Goal: Task Accomplishment & Management: Use online tool/utility

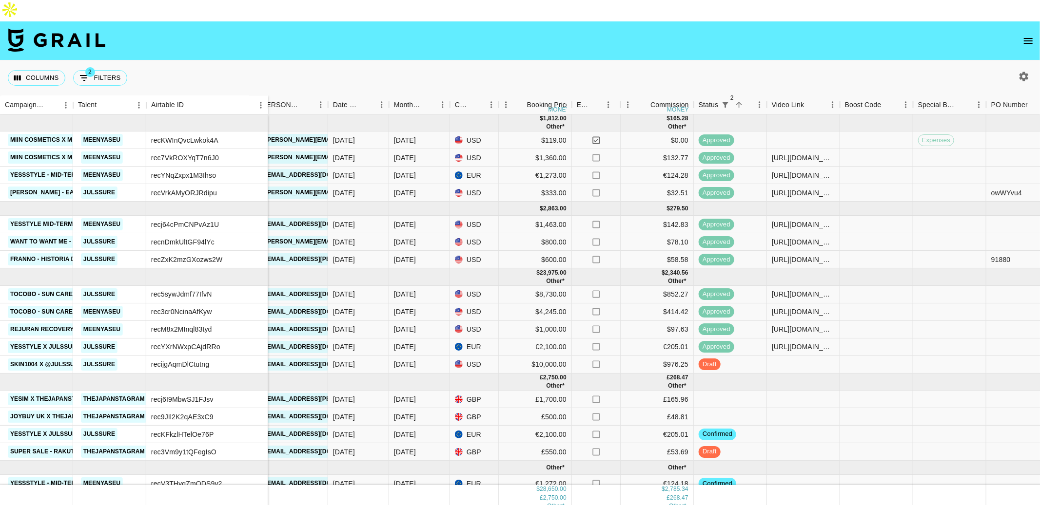
scroll to position [15, 337]
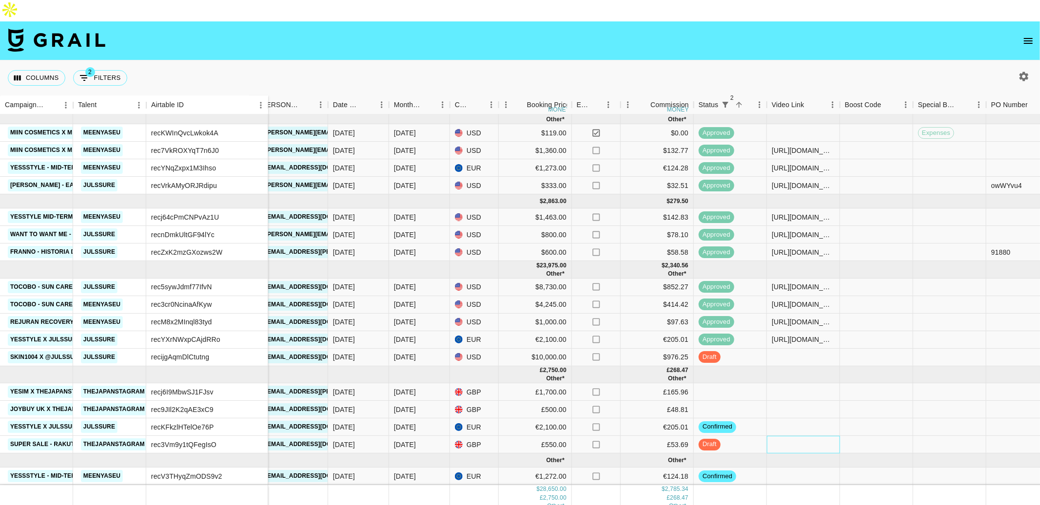
click at [795, 436] on div at bounding box center [803, 445] width 73 height 18
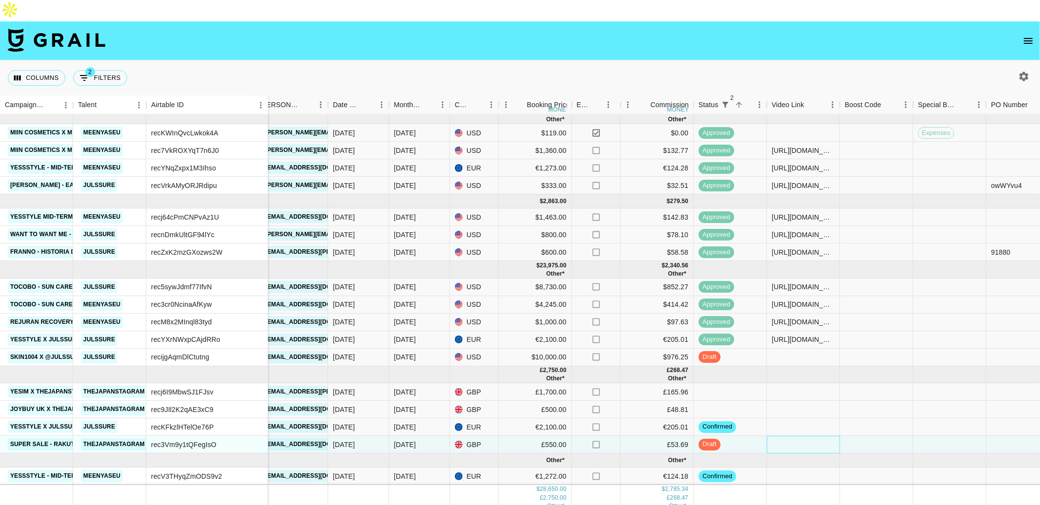
click at [795, 436] on div at bounding box center [803, 445] width 73 height 18
type input "https://www.instagram.com/p/DODp5fpAiv2/"
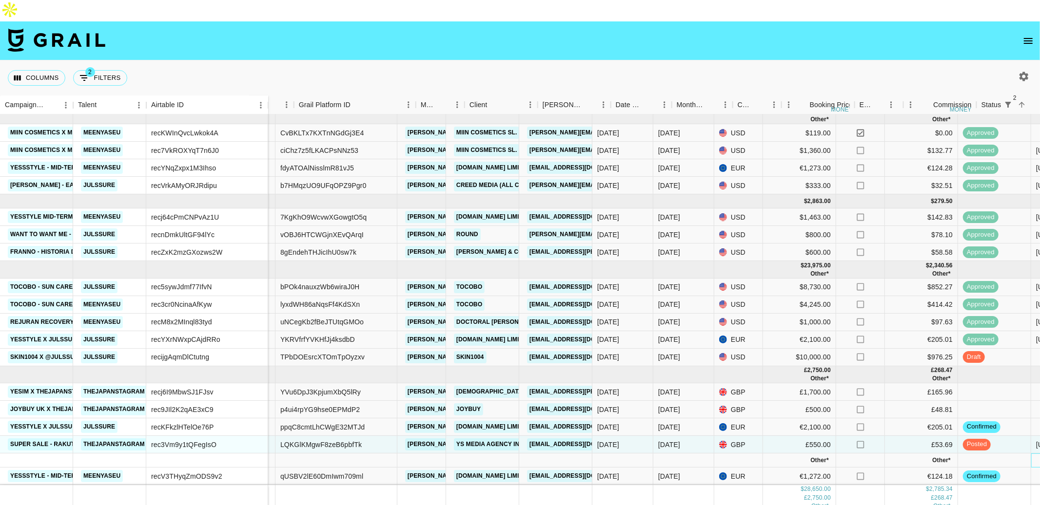
scroll to position [15, 0]
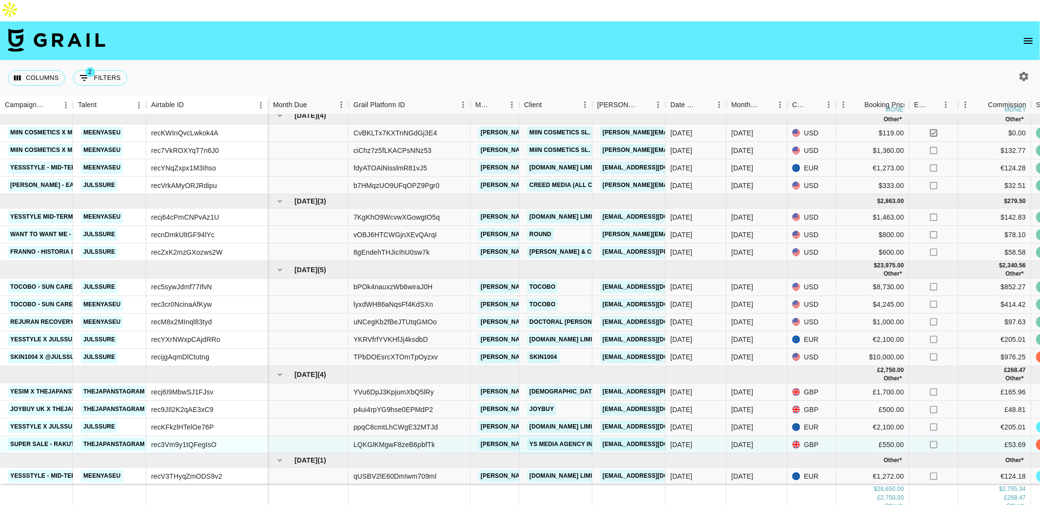
click at [564, 439] on link "YS MEDIA AGENCY Inc" at bounding box center [563, 445] width 72 height 12
click at [539, 386] on link "[DEMOGRAPHIC_DATA]" at bounding box center [563, 392] width 73 height 12
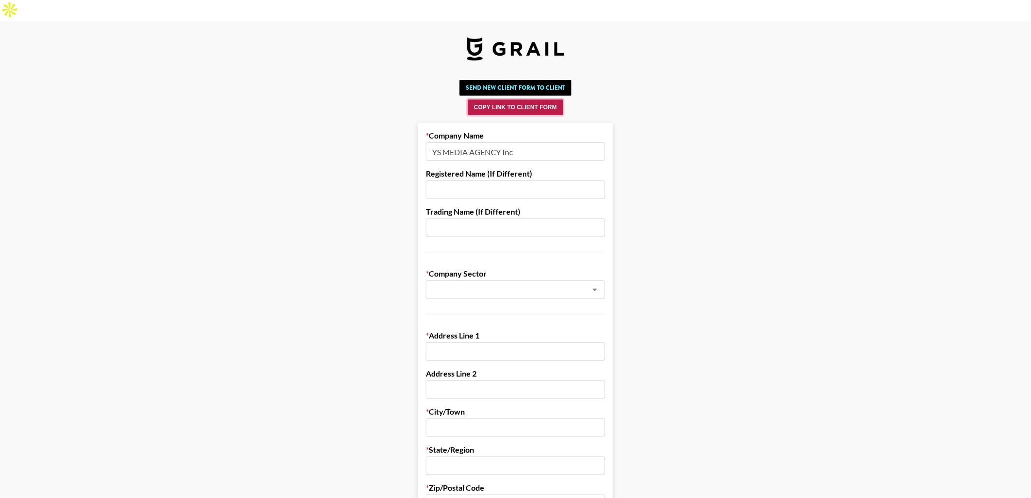
click at [551, 99] on button "Copy Link to Client Form" at bounding box center [516, 107] width 96 height 16
click at [540, 99] on button "Copy Link to Client Form" at bounding box center [516, 107] width 96 height 16
